Goal: Information Seeking & Learning: Check status

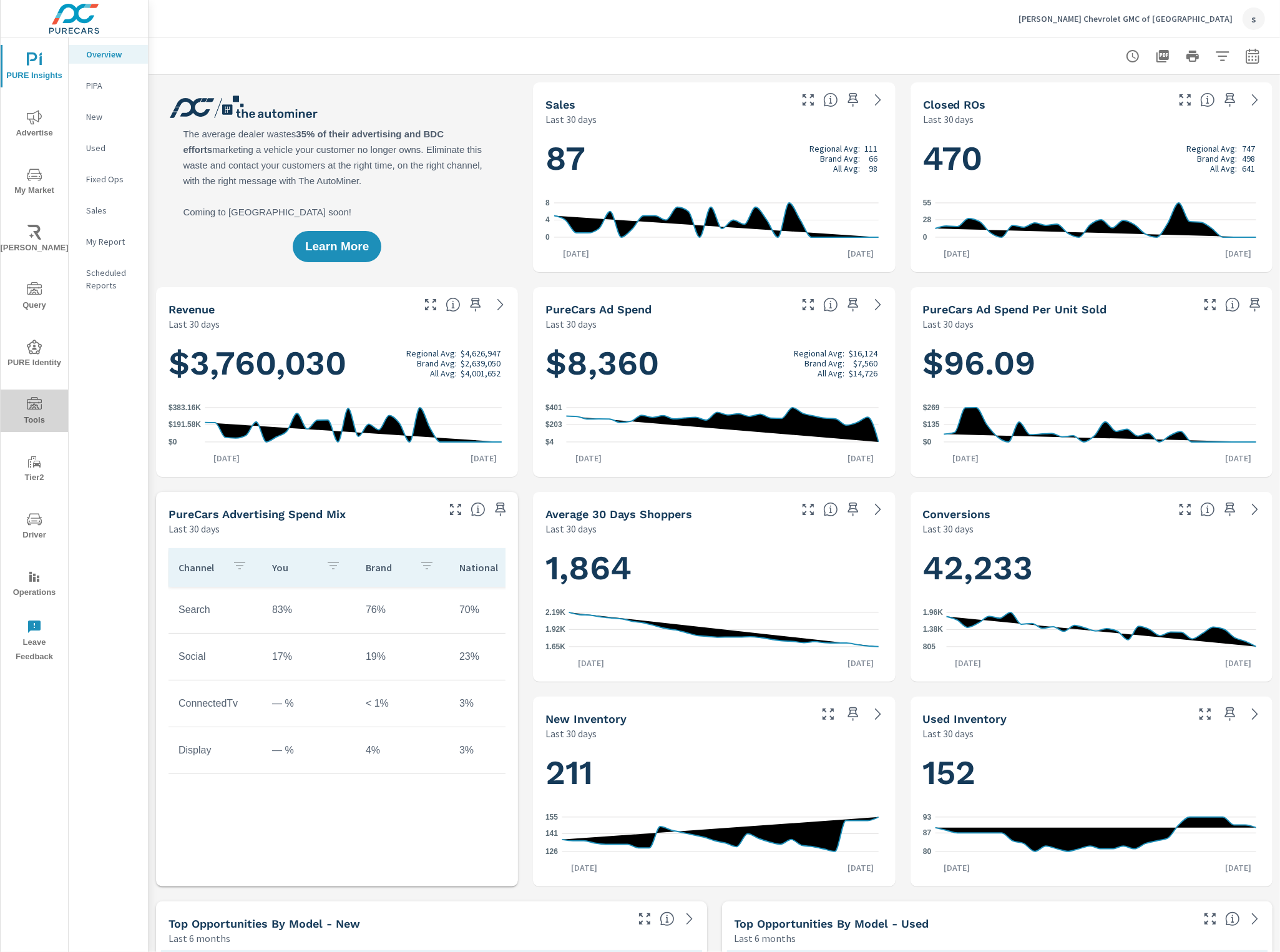
click at [49, 400] on span "Tools" at bounding box center [35, 412] width 60 height 31
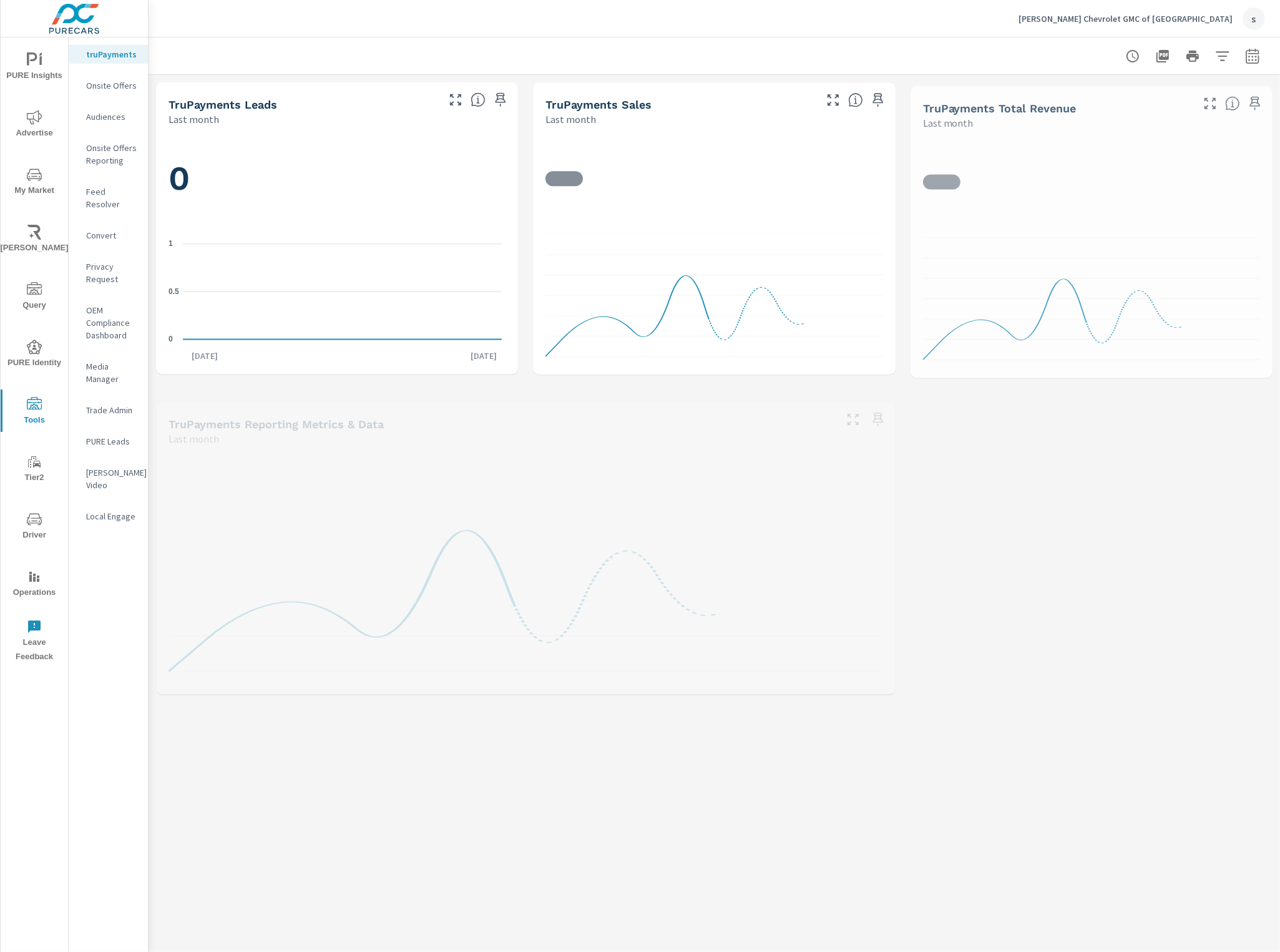
click at [112, 183] on div "Feed Resolver" at bounding box center [108, 198] width 79 height 31
